Goal: Task Accomplishment & Management: Manage account settings

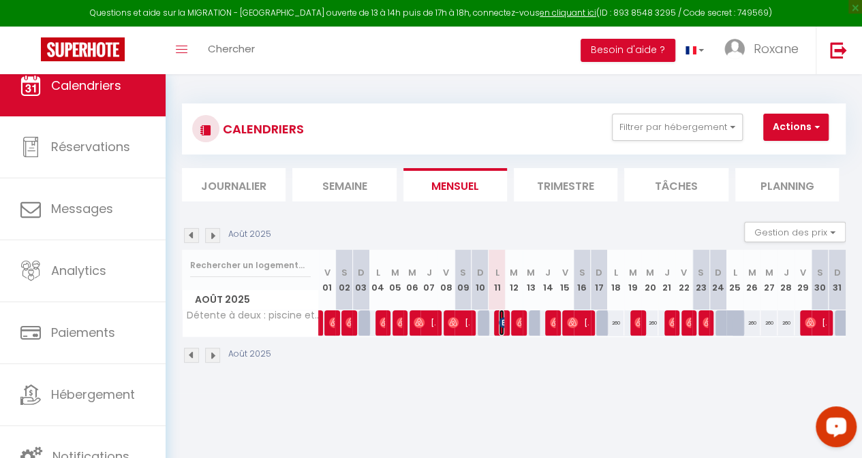
click at [499, 328] on img at bounding box center [504, 322] width 11 height 11
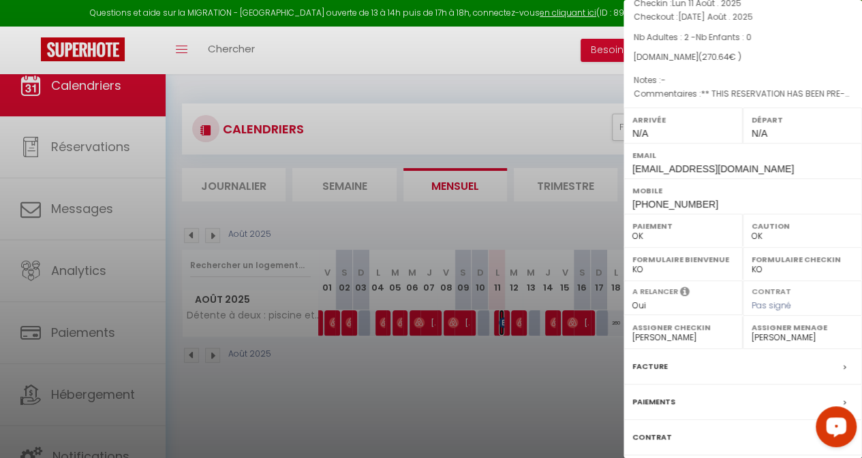
scroll to position [195, 0]
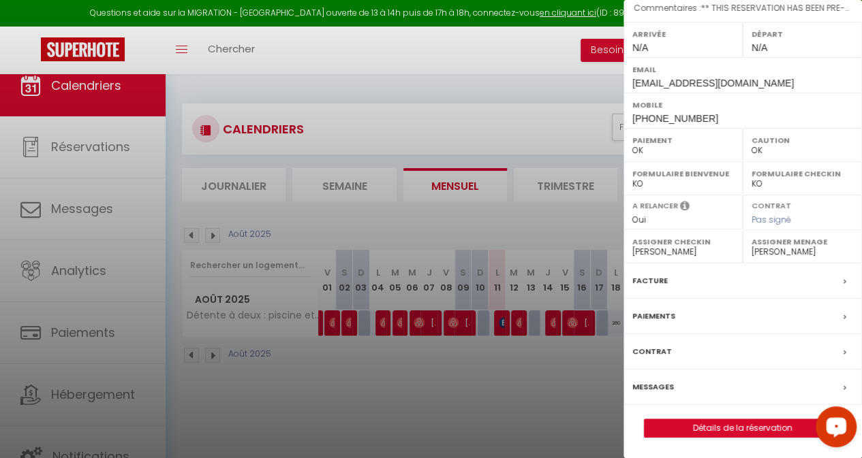
click at [772, 381] on div "Messages" at bounding box center [742, 387] width 238 height 35
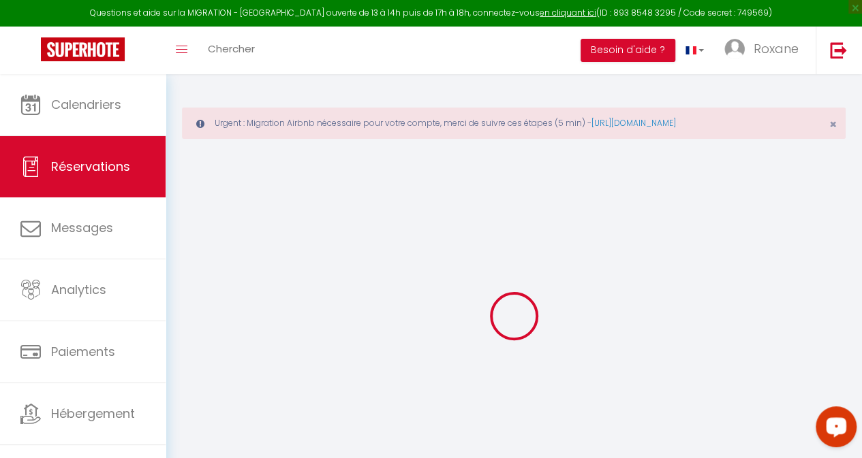
select select
checkbox input "false"
select select
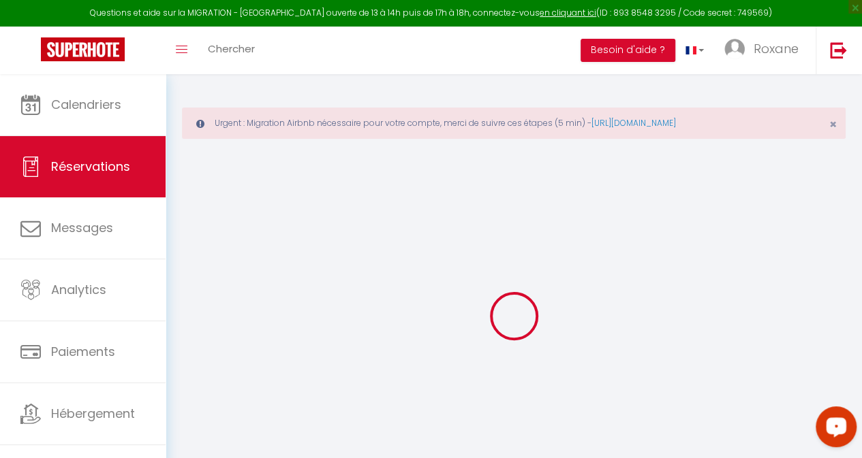
checkbox input "false"
type textarea "** THIS RESERVATION HAS BEEN PRE-PAID ** BOOKING NOTE : Payment charge is EUR 7…"
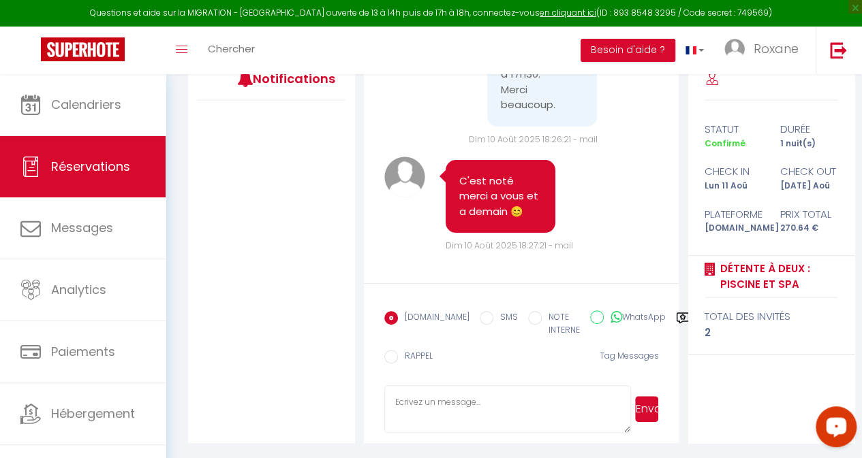
scroll to position [5521, 0]
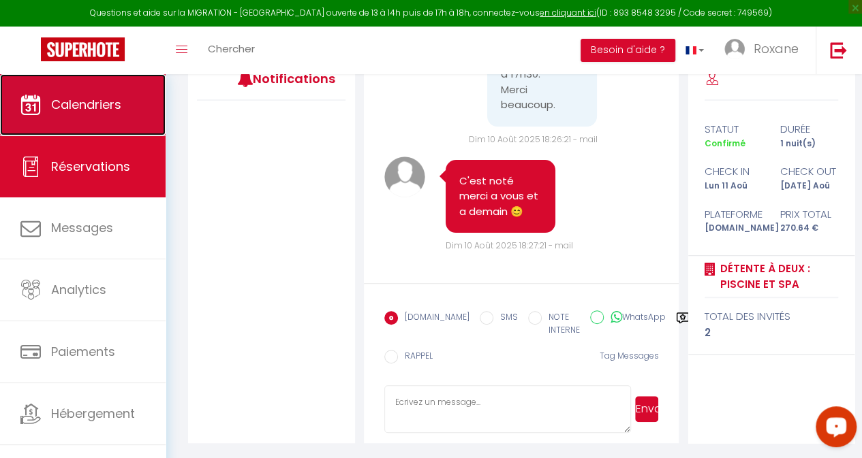
click at [101, 108] on span "Calendriers" at bounding box center [86, 104] width 70 height 17
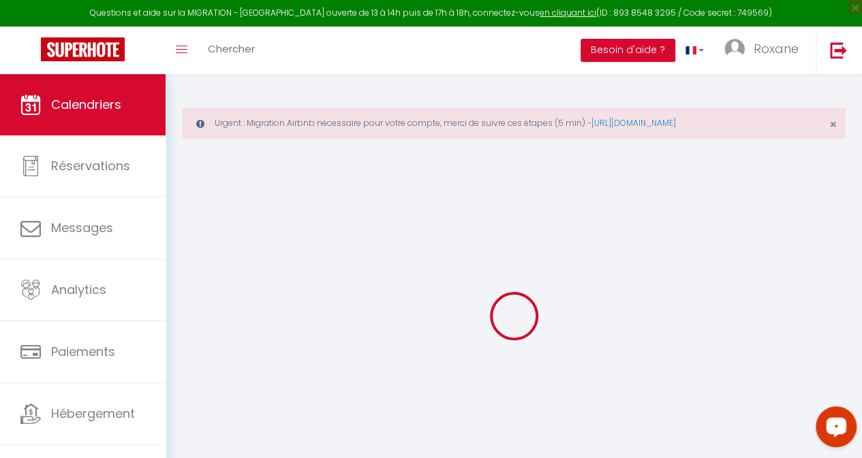
select select
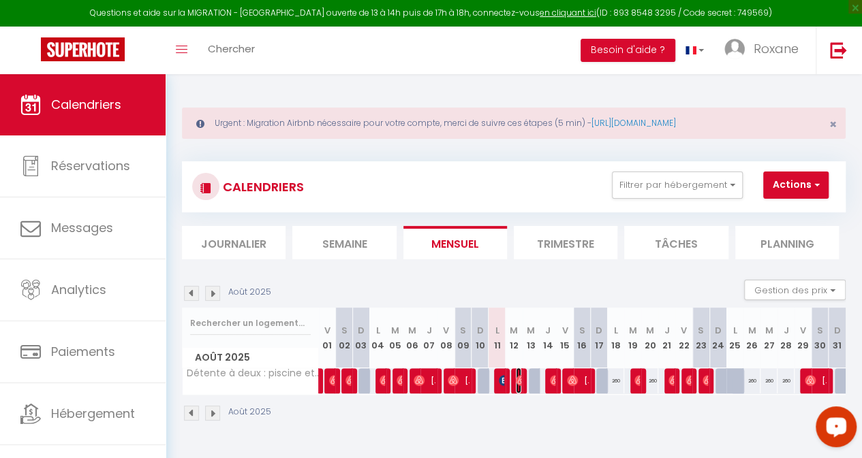
click at [516, 379] on img at bounding box center [521, 380] width 11 height 11
select select "OK"
select select "0"
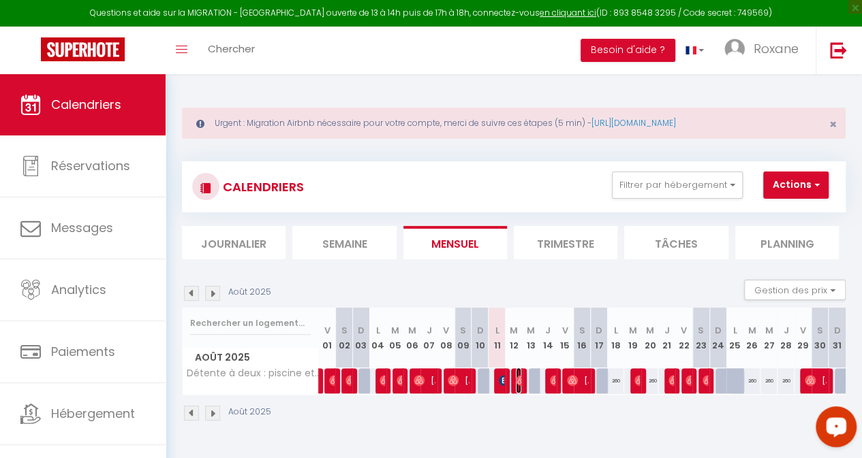
select select "1"
select select
select select "43782"
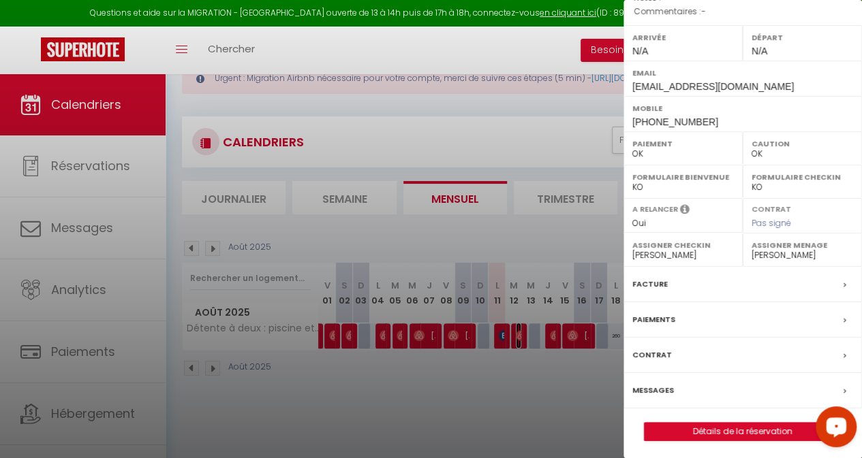
scroll to position [74, 0]
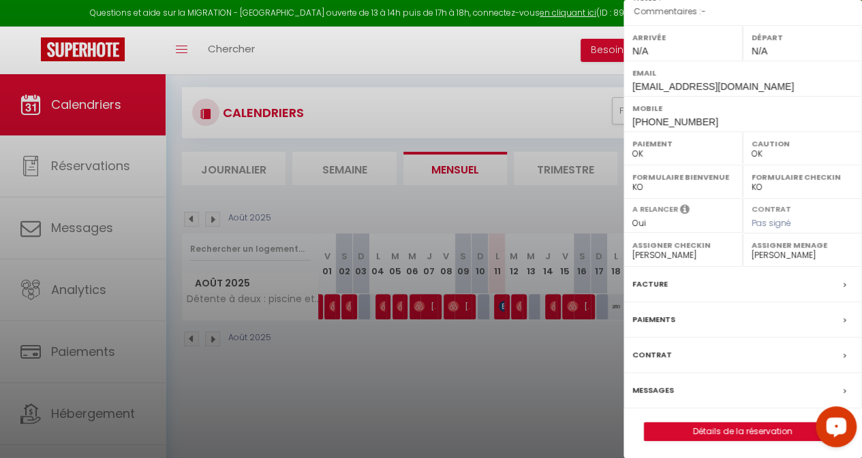
click at [715, 393] on div "Messages" at bounding box center [742, 390] width 238 height 35
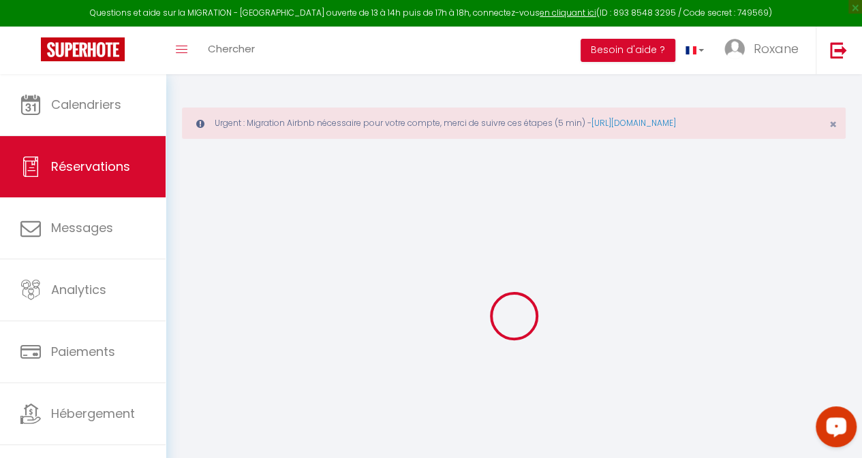
select select
checkbox input "false"
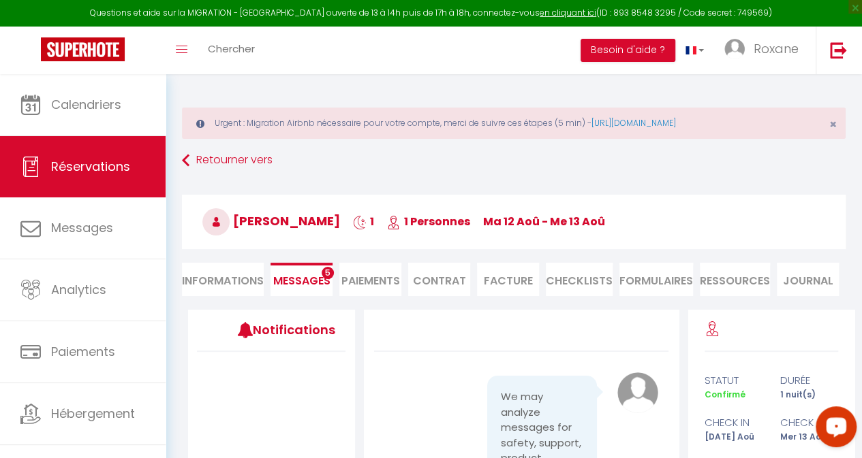
scroll to position [5762, 0]
